Goal: Register for event/course

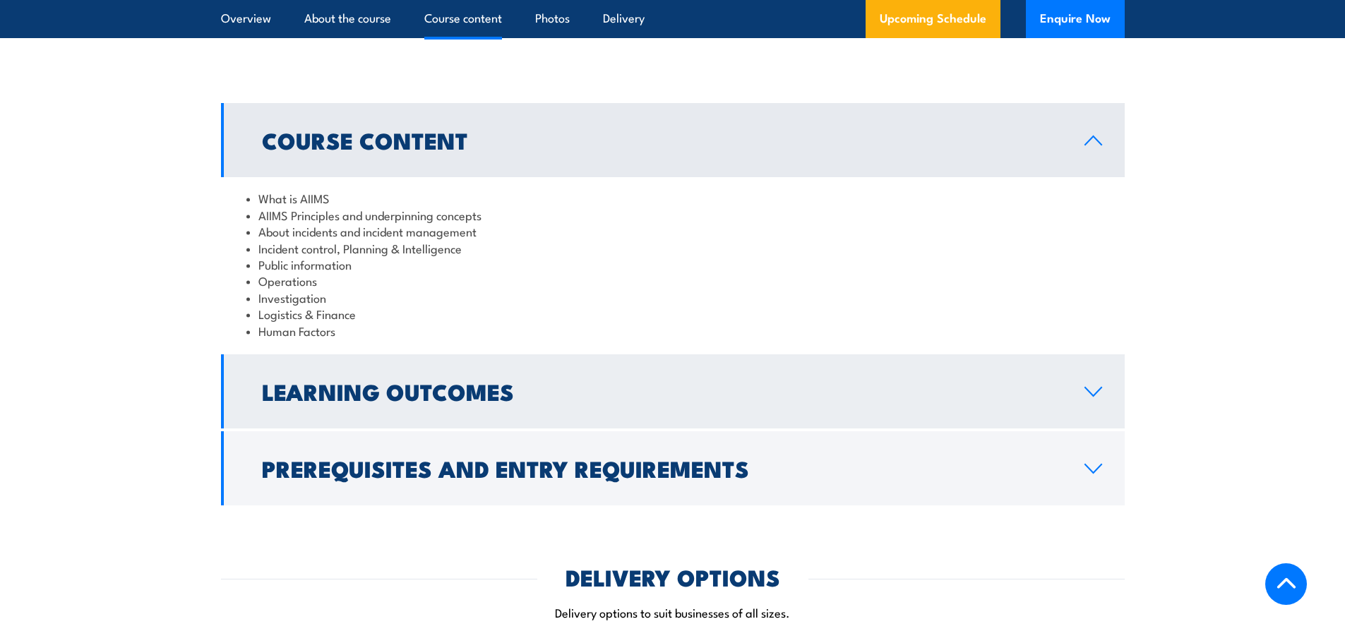
scroll to position [1271, 0]
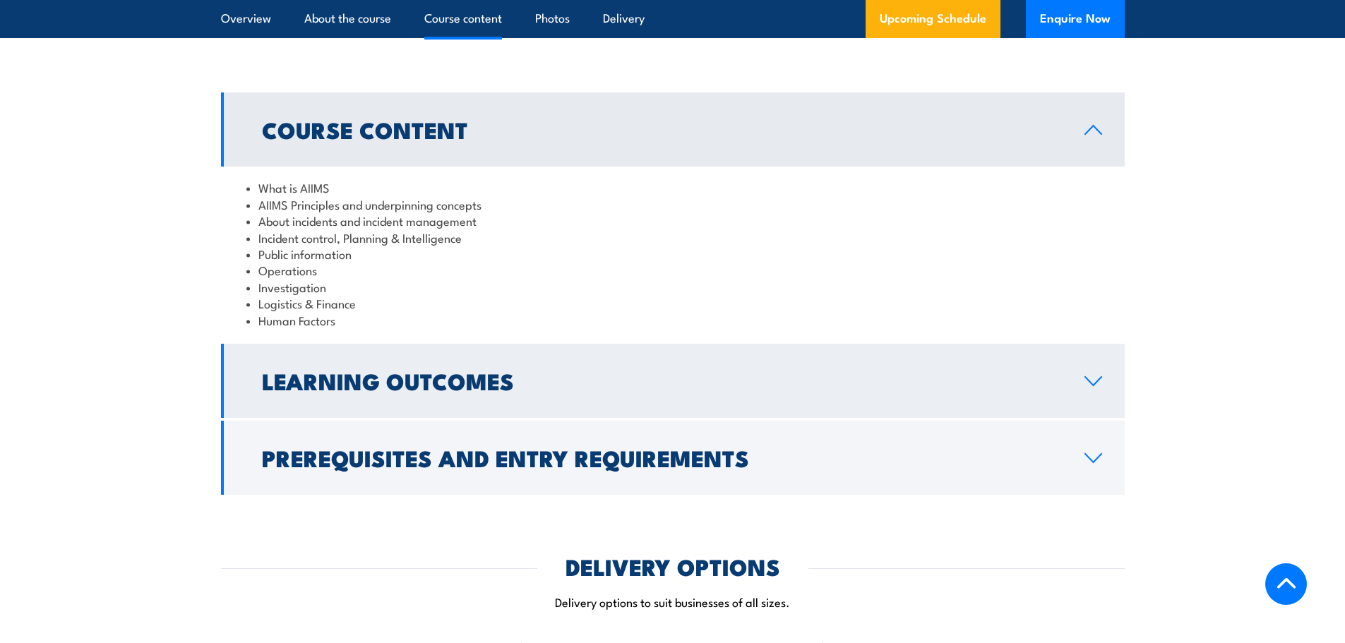
click at [760, 371] on h2 "Learning Outcomes" at bounding box center [662, 381] width 800 height 20
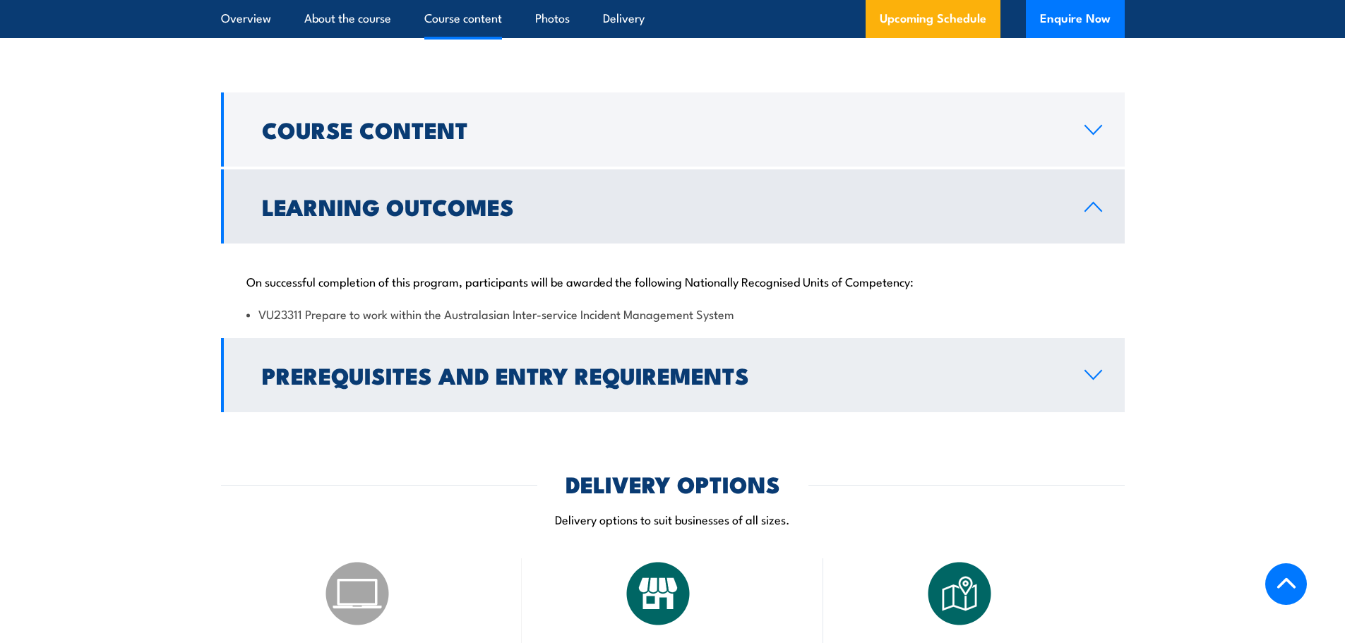
click at [766, 345] on link "Prerequisites and Entry Requirements" at bounding box center [673, 375] width 904 height 74
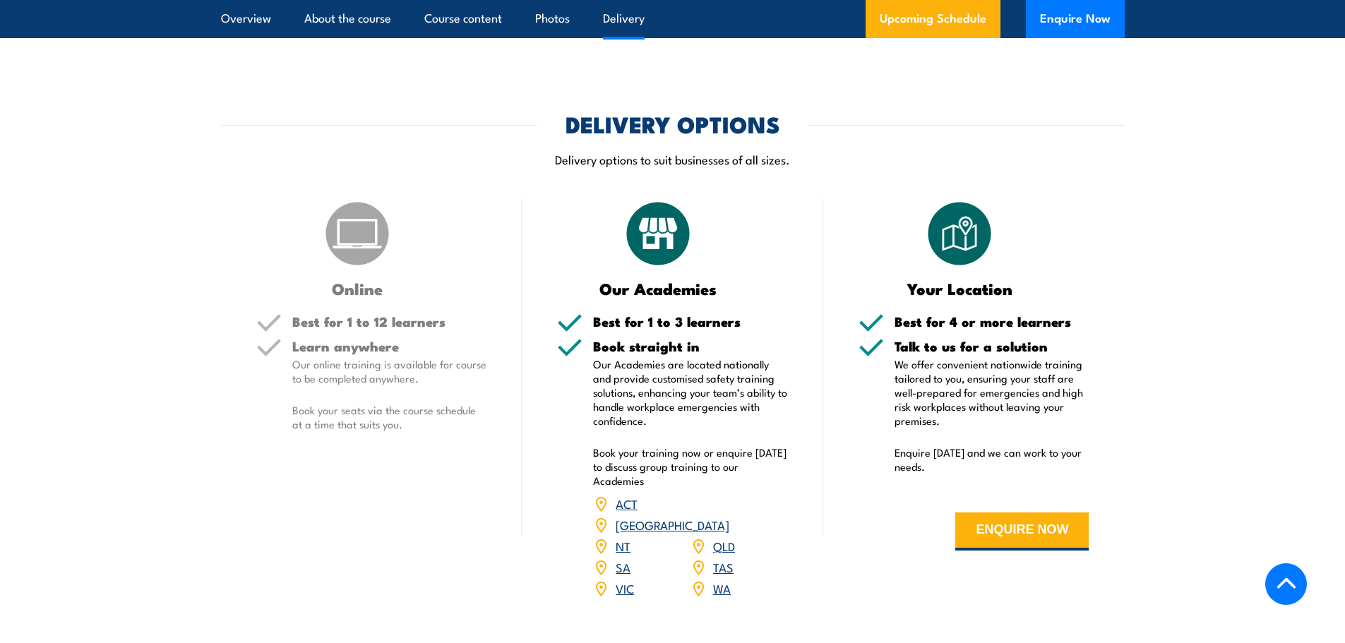
scroll to position [1906, 0]
click at [621, 558] on link "SA" at bounding box center [623, 566] width 15 height 17
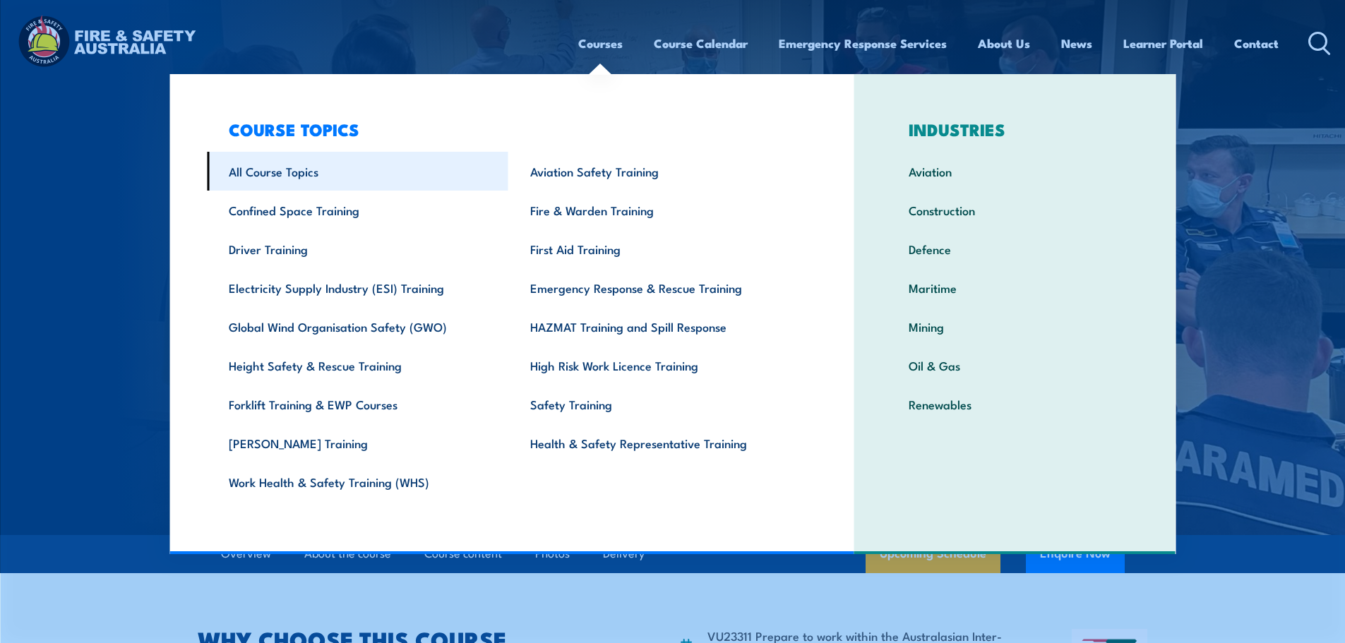
click at [331, 176] on link "All Course Topics" at bounding box center [357, 171] width 301 height 39
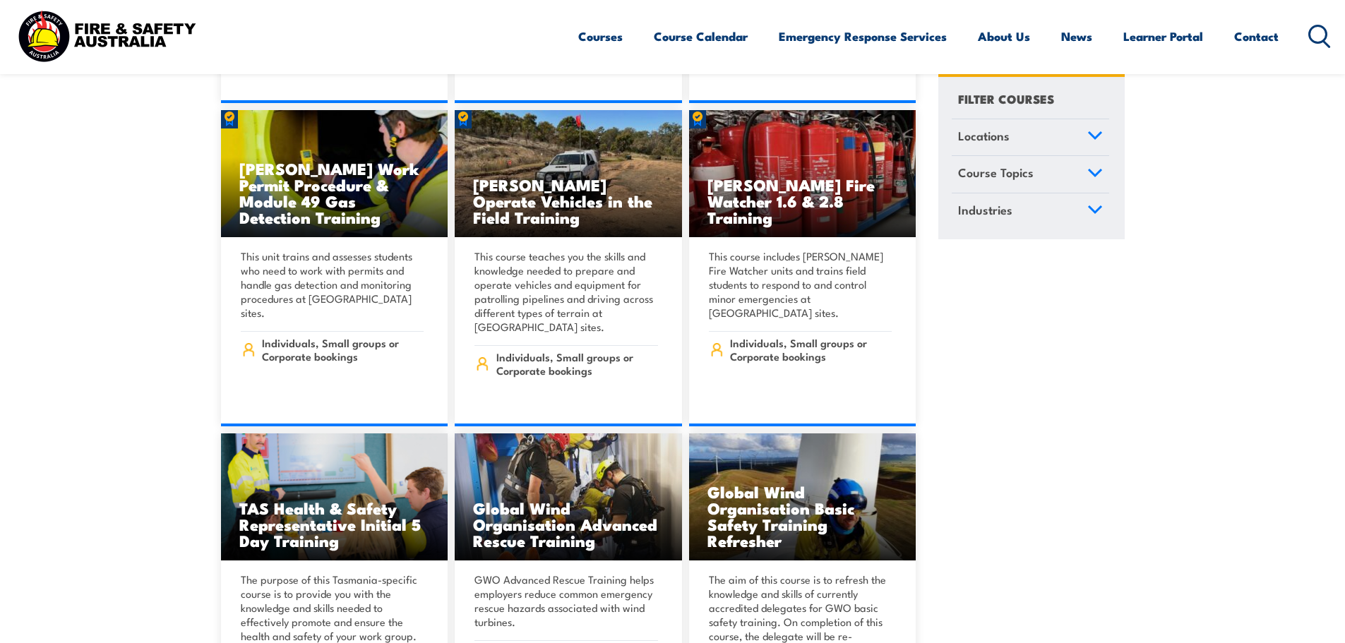
scroll to position [4660, 0]
